Goal: Information Seeking & Learning: Find specific fact

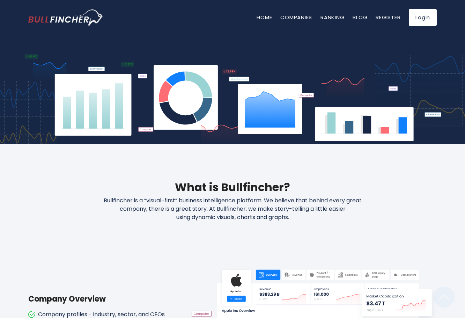
scroll to position [140, 0]
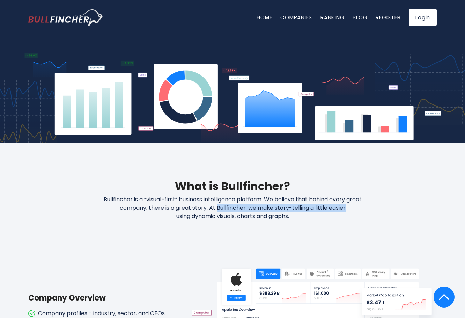
drag, startPoint x: 173, startPoint y: 207, endPoint x: 305, endPoint y: 208, distance: 132.3
click at [305, 208] on p "Bullfincher is a “visual-first” business intelligence platform. We believe that…" at bounding box center [232, 207] width 298 height 25
click at [292, 215] on p "Bullfincher is a “visual-first” business intelligence platform. We believe that…" at bounding box center [232, 207] width 298 height 25
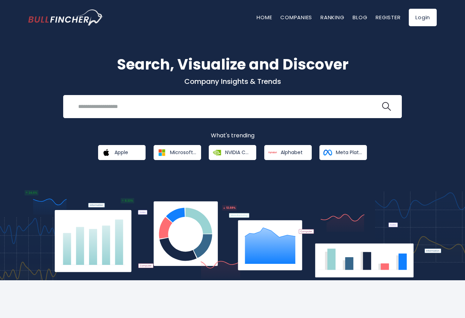
scroll to position [0, 0]
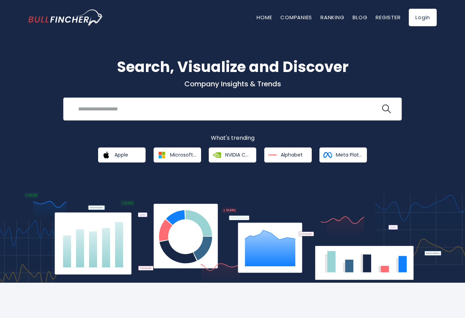
click at [238, 110] on input "search" at bounding box center [227, 108] width 307 height 13
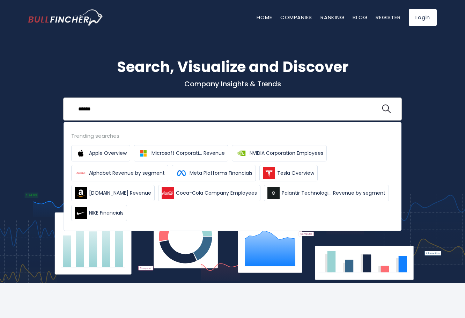
type input "******"
click at [382, 104] on button at bounding box center [386, 108] width 9 height 9
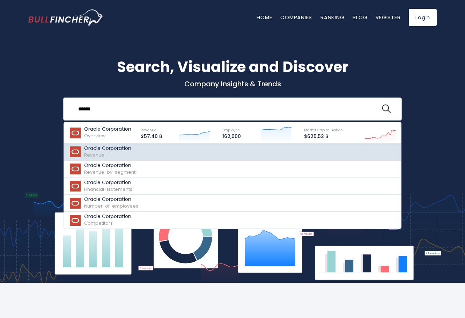
click at [114, 154] on div "Oracle Corporation Revenue" at bounding box center [107, 151] width 47 height 13
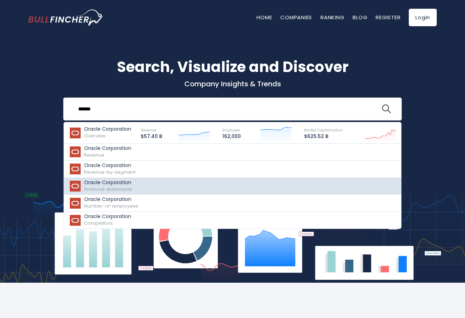
click at [129, 185] on div "Oracle Corporation Financial-statements" at bounding box center [108, 185] width 48 height 13
click at [117, 183] on p "Oracle Corporation" at bounding box center [108, 182] width 48 height 6
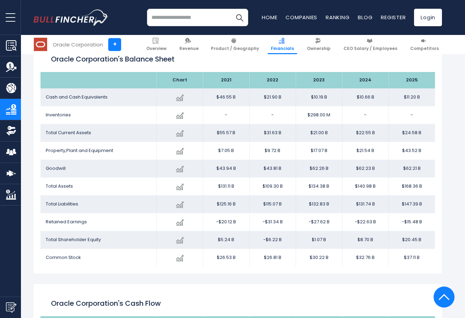
scroll to position [588, 0]
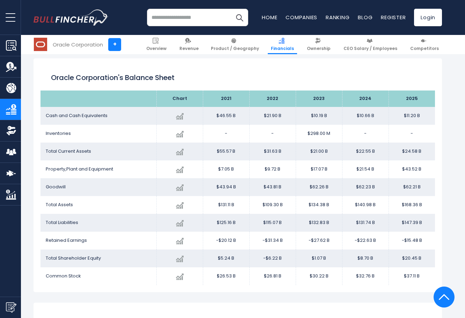
click at [184, 24] on input "search" at bounding box center [197, 17] width 101 height 17
type input "**********"
click at [231, 9] on button "Search" at bounding box center [239, 17] width 17 height 17
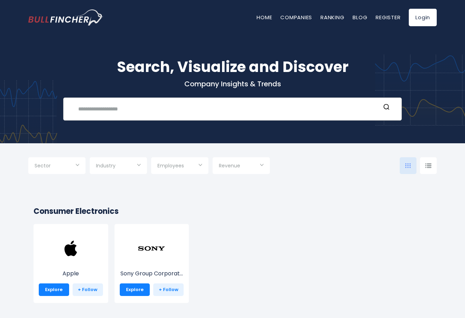
click at [185, 107] on input "text" at bounding box center [227, 108] width 307 height 13
